Goal: Task Accomplishment & Management: Manage account settings

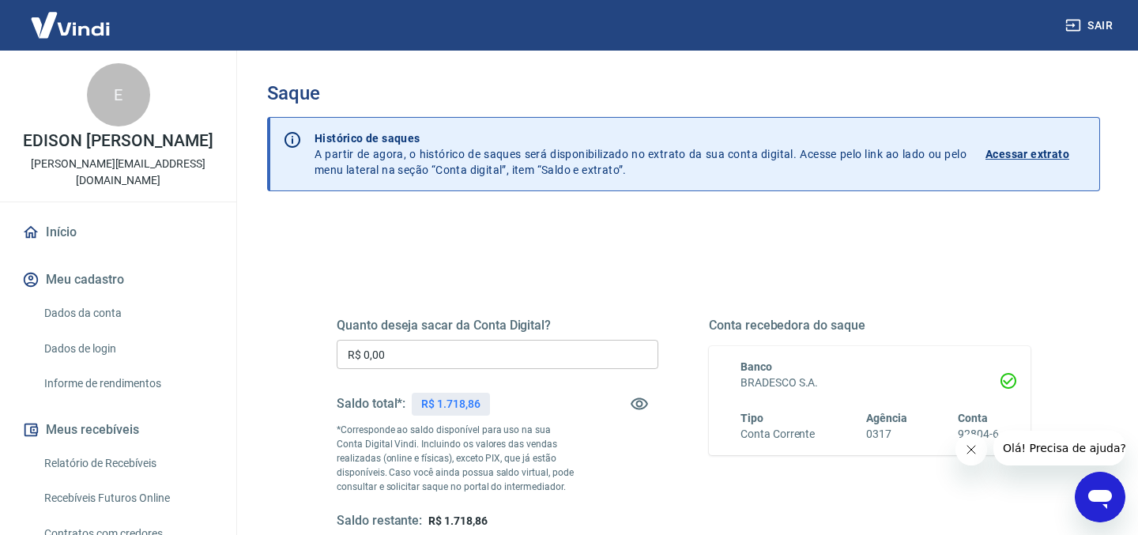
click at [442, 358] on input "R$ 0,00" at bounding box center [498, 354] width 322 height 29
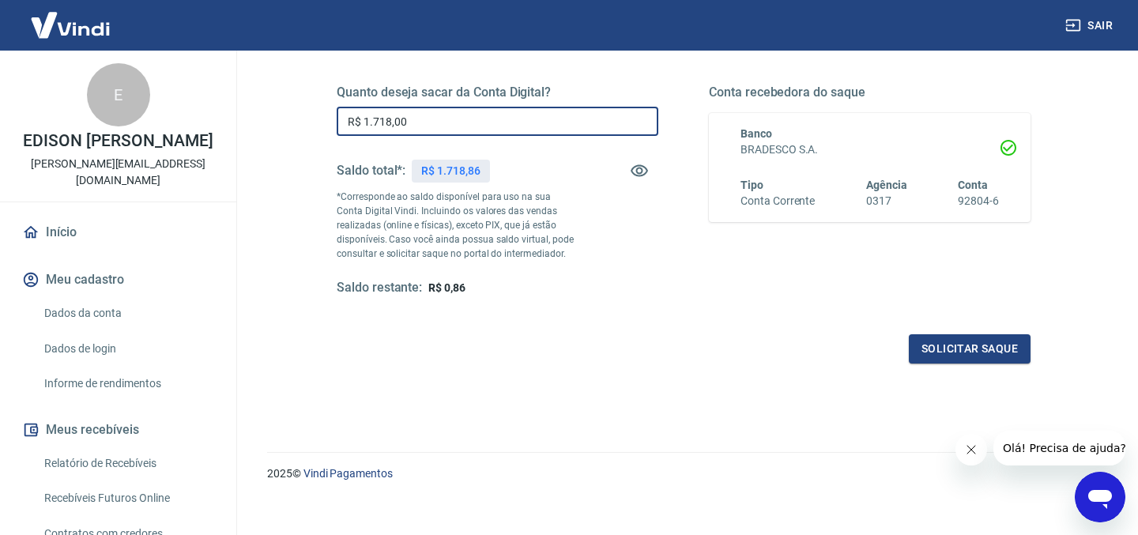
scroll to position [246, 0]
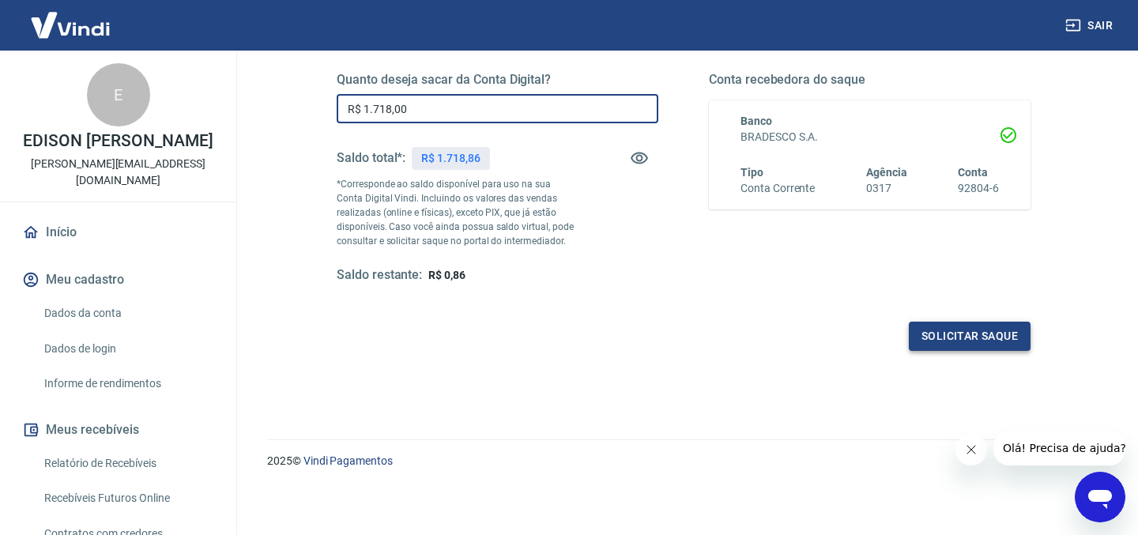
type input "R$ 1.718,00"
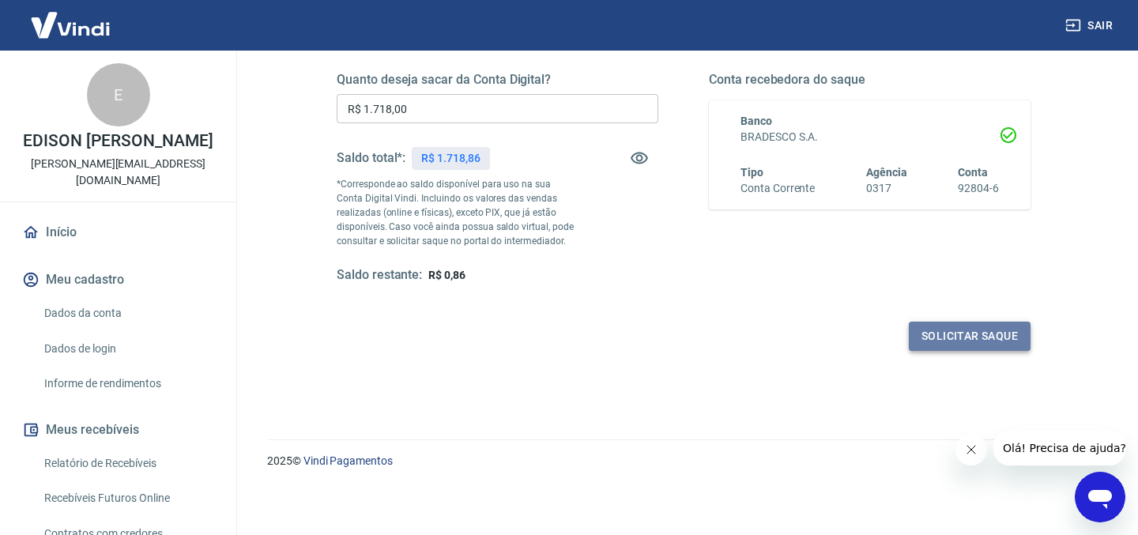
click at [975, 334] on button "Solicitar saque" at bounding box center [970, 336] width 122 height 29
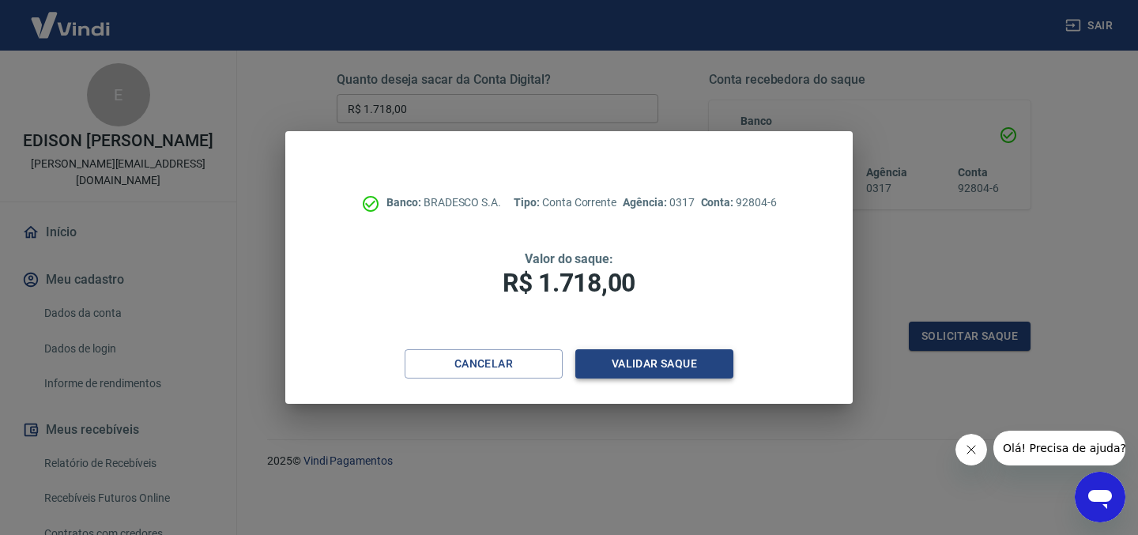
click at [658, 363] on button "Validar saque" at bounding box center [654, 363] width 158 height 29
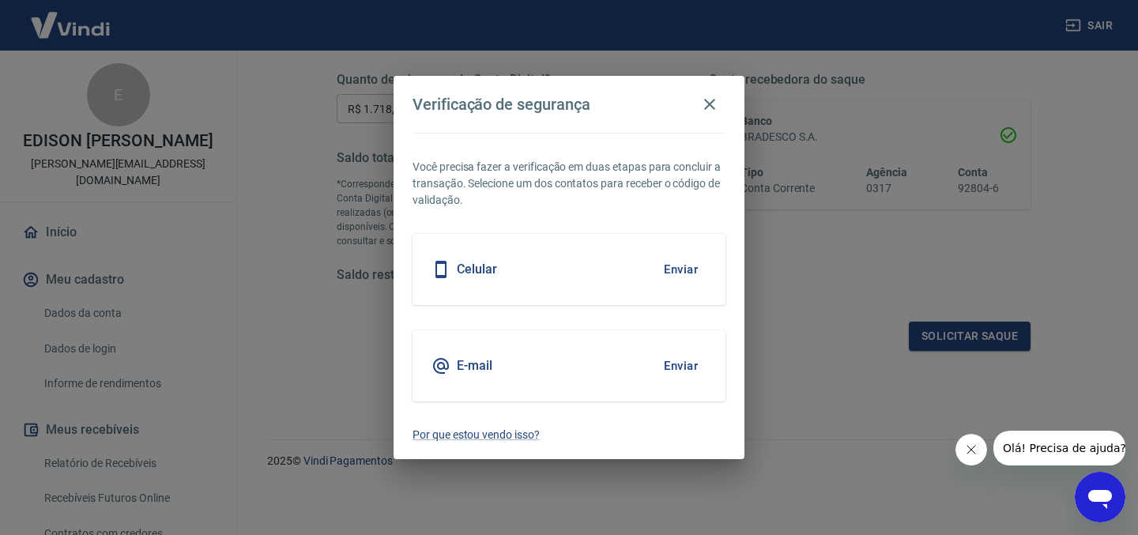
click at [635, 365] on div "E-mail Enviar" at bounding box center [569, 365] width 313 height 71
click at [688, 366] on button "Enviar" at bounding box center [680, 365] width 51 height 33
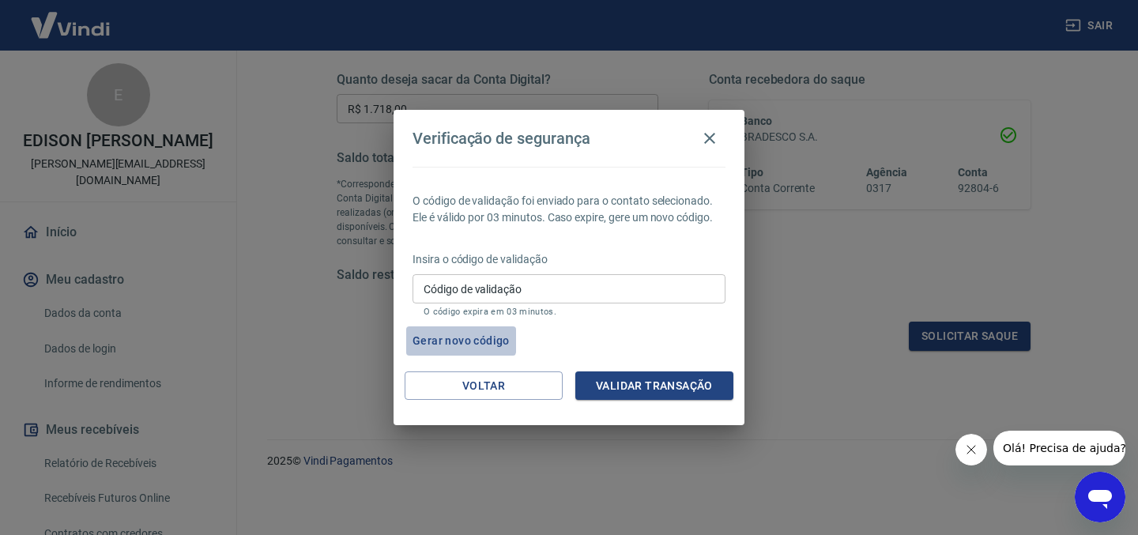
click at [445, 338] on button "Gerar novo código" at bounding box center [461, 340] width 110 height 29
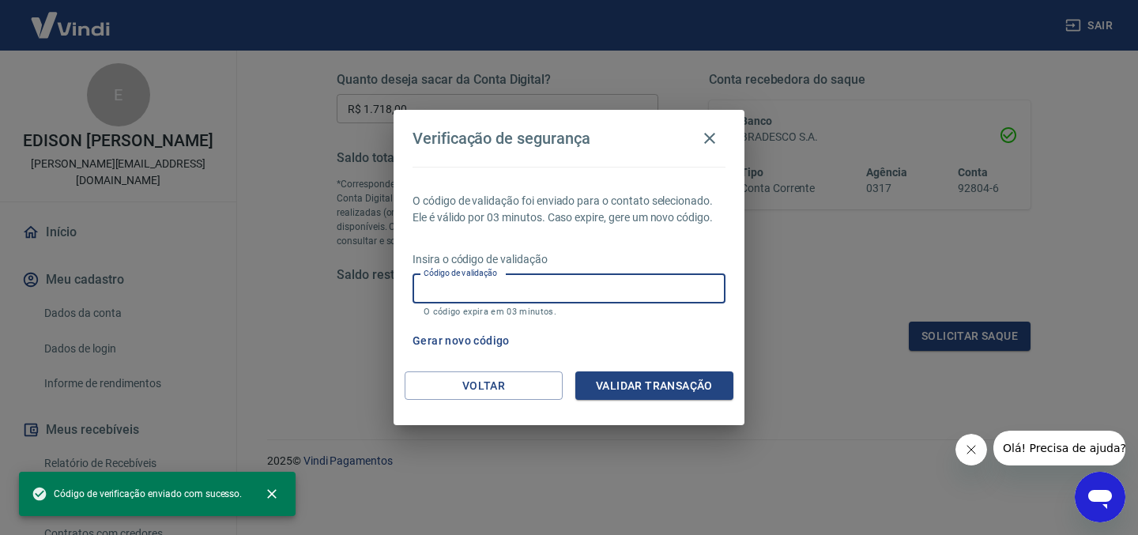
click at [457, 299] on input "Código de validação" at bounding box center [569, 288] width 313 height 29
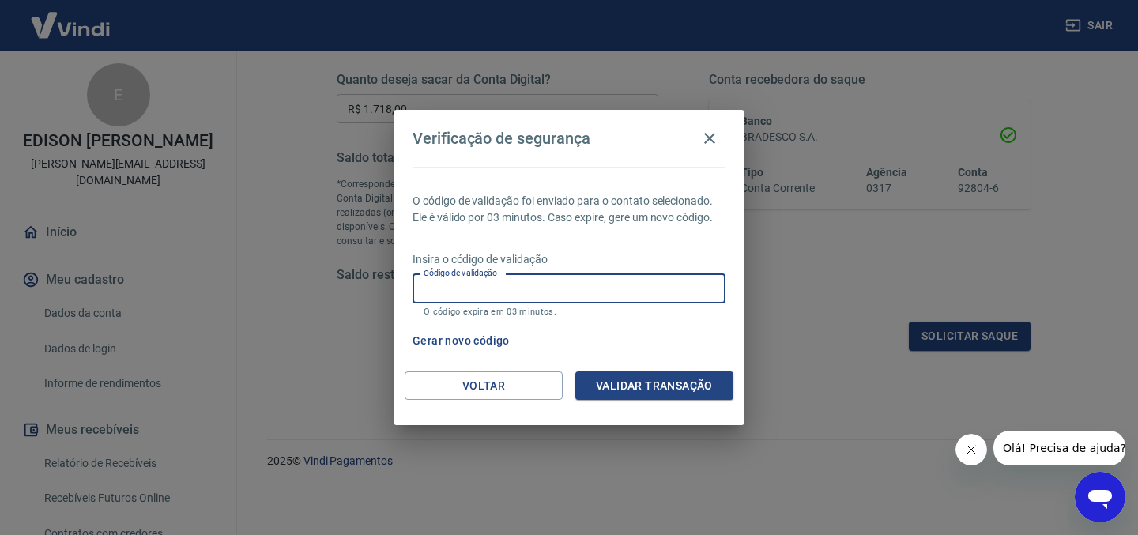
paste input "293422"
type input "293422"
click at [696, 397] on button "Validar transação" at bounding box center [654, 386] width 158 height 29
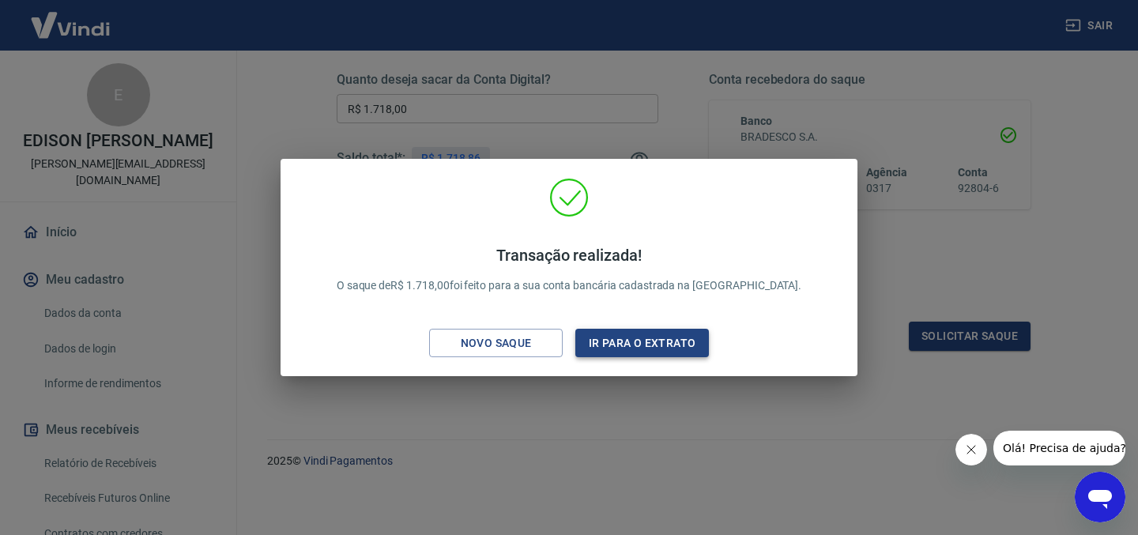
click at [625, 349] on button "Ir para o extrato" at bounding box center [642, 343] width 134 height 29
